Goal: Transaction & Acquisition: Book appointment/travel/reservation

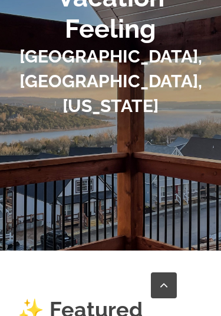
scroll to position [137, 0]
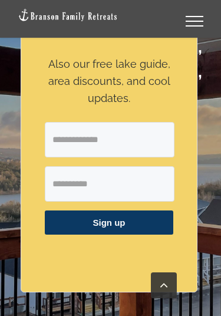
click at [149, 147] on input "Email Address" at bounding box center [110, 139] width 130 height 35
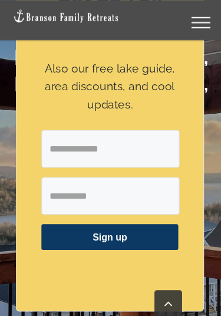
click at [191, 127] on form "Get $25 off your stay! Also our free lake guide, area discounts, and cool updat…" at bounding box center [109, 116] width 177 height 354
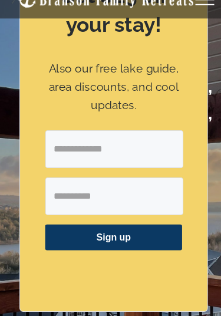
scroll to position [0, 0]
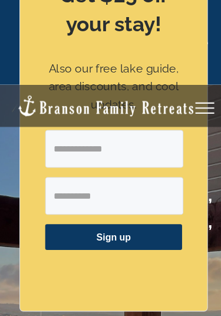
click at [159, 37] on div "Get $25 off your stay! Also our free lake guide, area discounts, and cool updat…" at bounding box center [109, 115] width 176 height 352
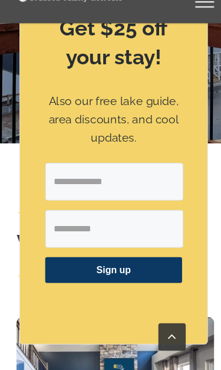
scroll to position [328, 0]
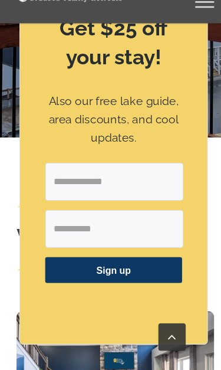
click at [166, 315] on link "Go to Top" at bounding box center [164, 339] width 26 height 26
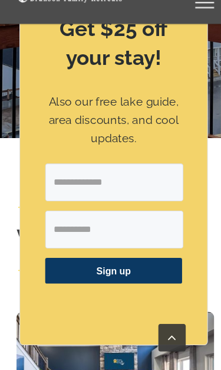
click at [163, 315] on link "Go to Top" at bounding box center [164, 339] width 26 height 26
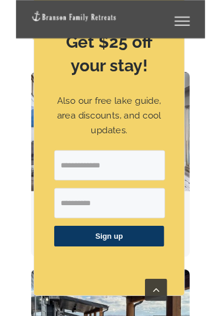
scroll to position [463, 0]
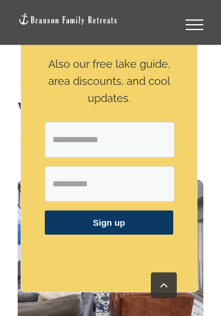
click at [167, 282] on link "Go to Top" at bounding box center [164, 285] width 26 height 26
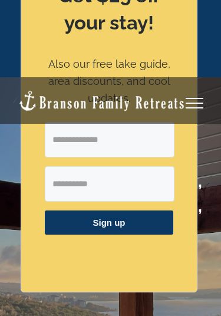
scroll to position [1, 0]
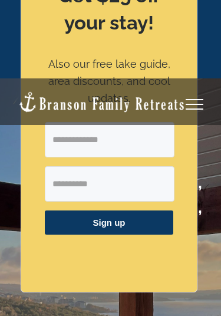
click at [195, 240] on div "Get $25 off your stay! Also our free lake guide, area discounts, and cool updat…" at bounding box center [109, 115] width 176 height 352
click at [196, 239] on div "Get $25 off your stay! Also our free lake guide, area discounts, and cool updat…" at bounding box center [109, 115] width 176 height 352
click at [213, 229] on div "Find that Vacation Feeling Table Rock Lake, Branson, Missouri" at bounding box center [110, 279] width 221 height 402
click at [204, 228] on div "Find that Vacation Feeling Table Rock Lake, Branson, Missouri" at bounding box center [110, 279] width 221 height 402
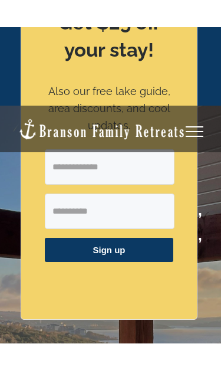
scroll to position [0, 0]
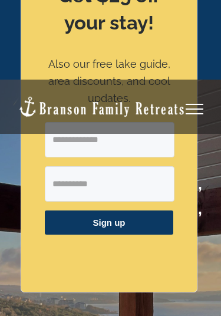
click at [193, 111] on link "Toggle Menu" at bounding box center [194, 109] width 47 height 11
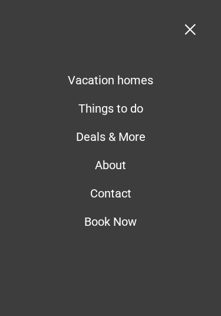
click at [132, 78] on span "Vacation homes" at bounding box center [110, 80] width 85 height 14
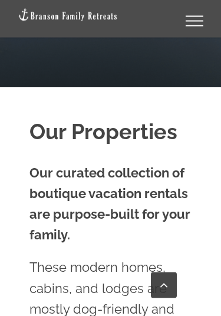
scroll to position [301, 0]
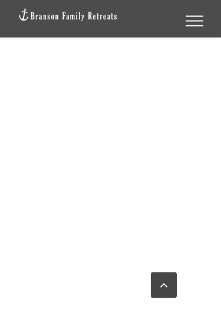
scroll to position [1547, 0]
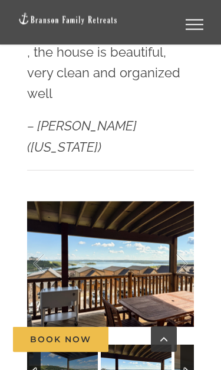
scroll to position [941, 0]
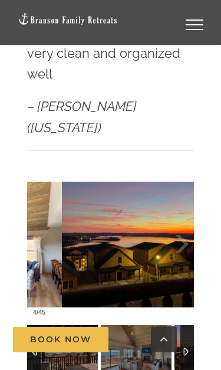
click at [186, 207] on div at bounding box center [169, 243] width 37 height 73
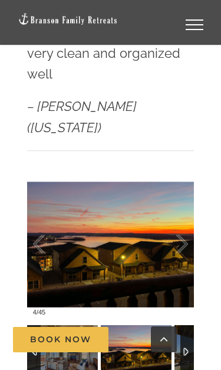
click at [187, 207] on div at bounding box center [169, 243] width 37 height 73
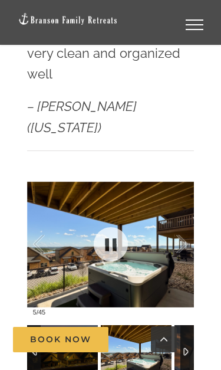
click at [180, 207] on div at bounding box center [169, 243] width 37 height 73
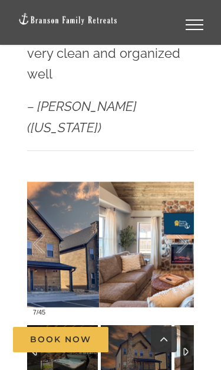
click at [183, 207] on div at bounding box center [169, 243] width 37 height 73
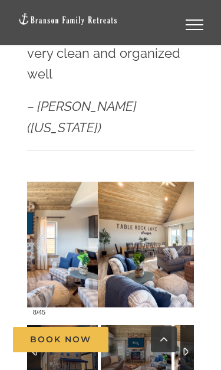
click at [183, 207] on div at bounding box center [169, 243] width 37 height 73
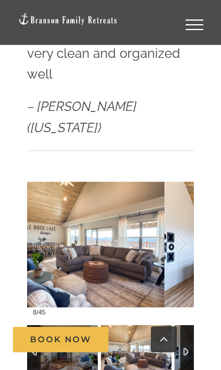
click at [186, 207] on div at bounding box center [169, 243] width 37 height 73
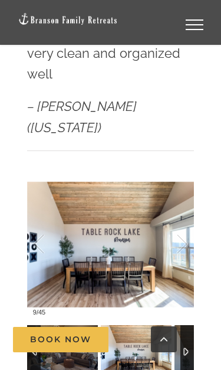
click at [186, 207] on div at bounding box center [169, 243] width 37 height 73
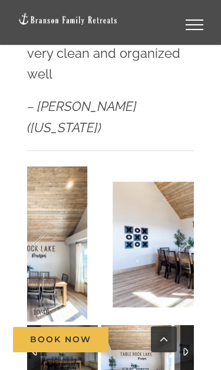
click at [186, 207] on div at bounding box center [169, 243] width 37 height 73
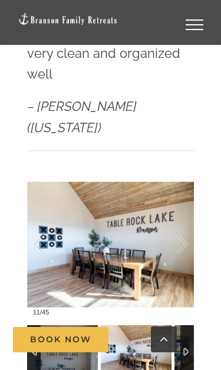
click at [187, 207] on div at bounding box center [169, 243] width 37 height 73
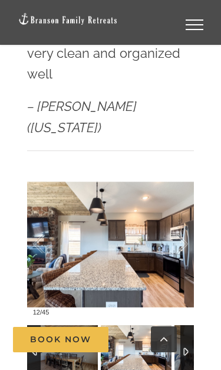
click at [186, 207] on div at bounding box center [169, 243] width 37 height 73
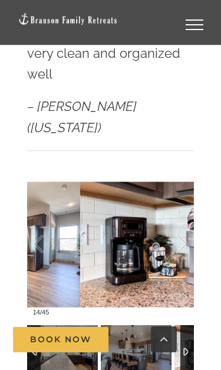
click at [187, 207] on div at bounding box center [169, 243] width 37 height 73
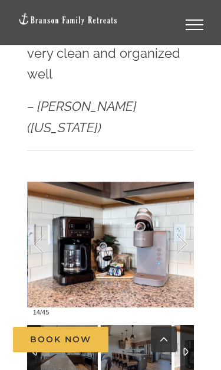
click at [187, 207] on div at bounding box center [169, 243] width 37 height 73
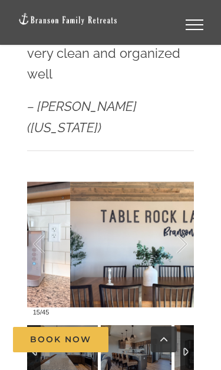
click at [187, 207] on div at bounding box center [169, 243] width 37 height 73
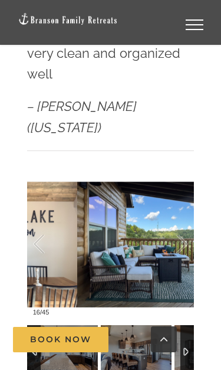
click at [187, 207] on div at bounding box center [169, 243] width 37 height 73
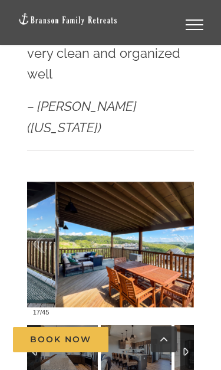
click at [187, 207] on div at bounding box center [169, 243] width 37 height 73
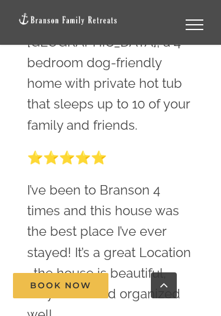
scroll to position [645, 0]
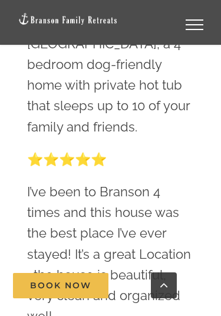
click at [54, 287] on span "Book Now" at bounding box center [60, 286] width 61 height 10
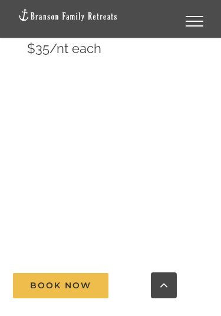
scroll to position [10254, 0]
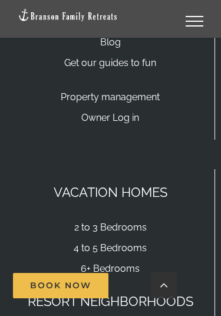
scroll to position [12996, 0]
